Goal: Navigation & Orientation: Find specific page/section

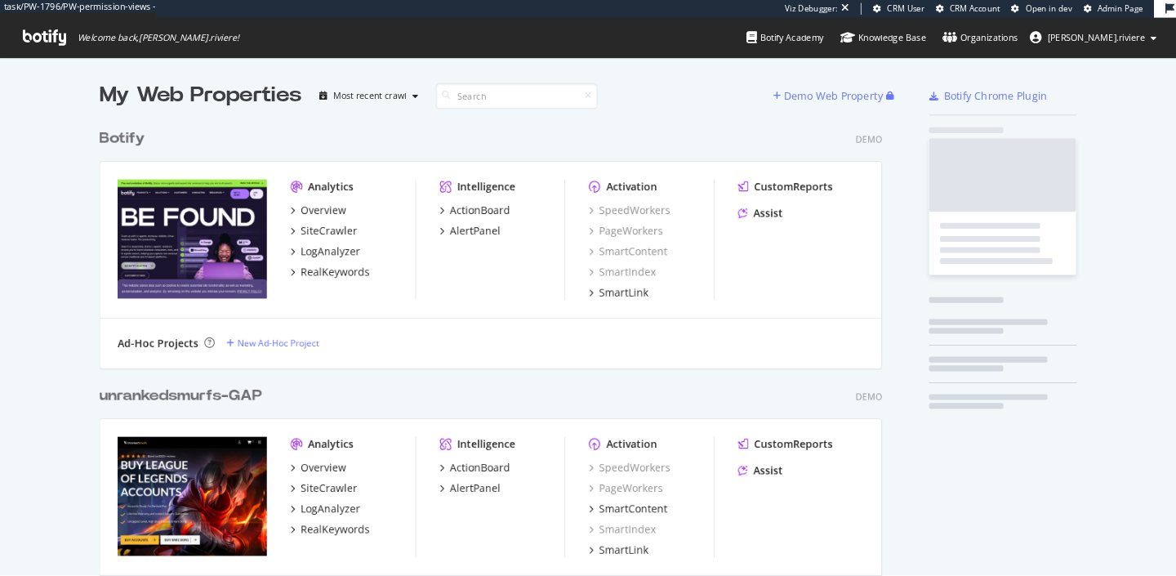
scroll to position [640, 1307]
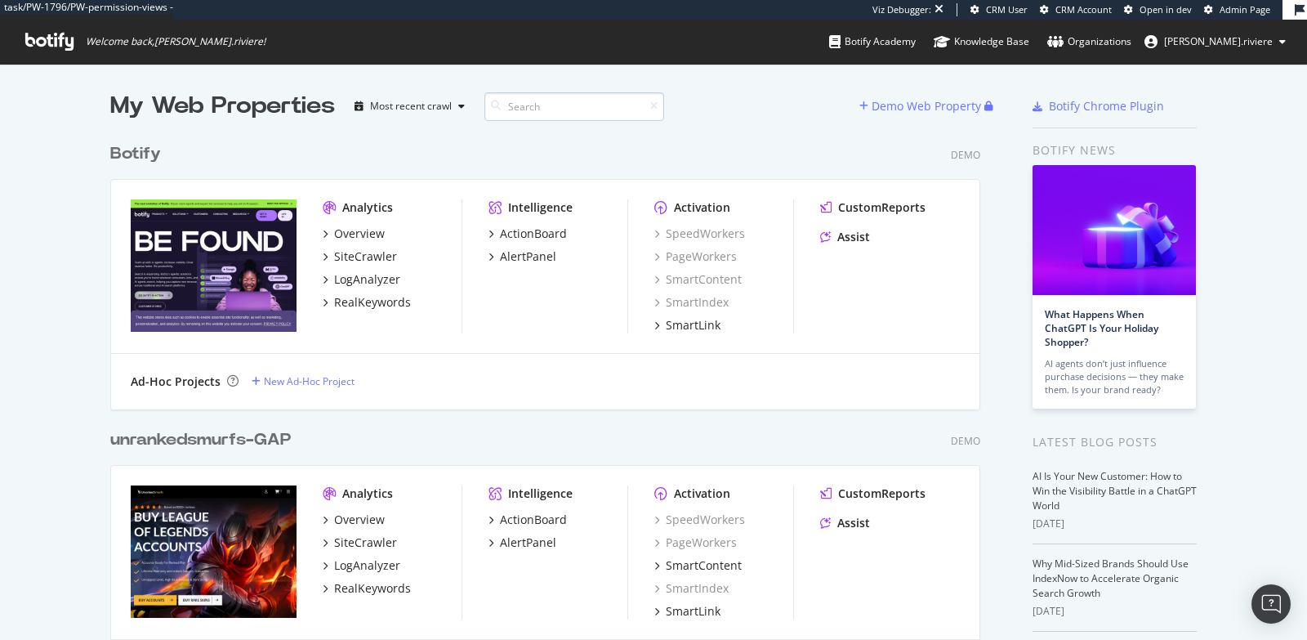
click at [532, 100] on input at bounding box center [574, 106] width 180 height 29
